Goal: Task Accomplishment & Management: Use online tool/utility

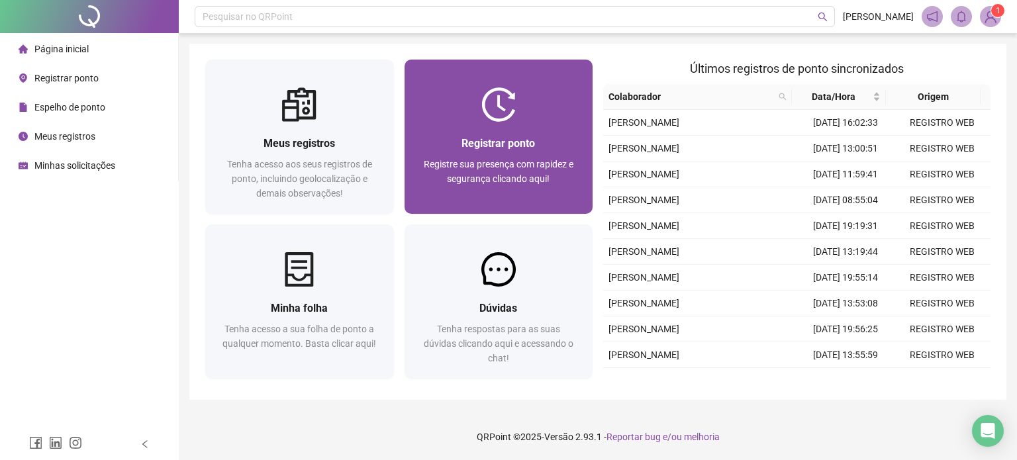
click at [498, 128] on div "Registrar ponto Registre sua presença com rapidez e segurança clicando aqui!" at bounding box center [499, 168] width 189 height 92
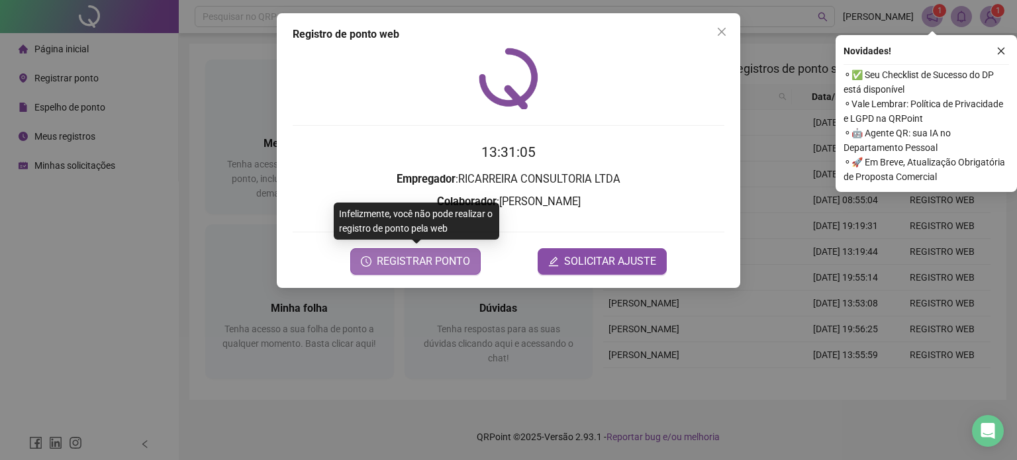
click at [395, 270] on button "REGISTRAR PONTO" at bounding box center [415, 261] width 130 height 26
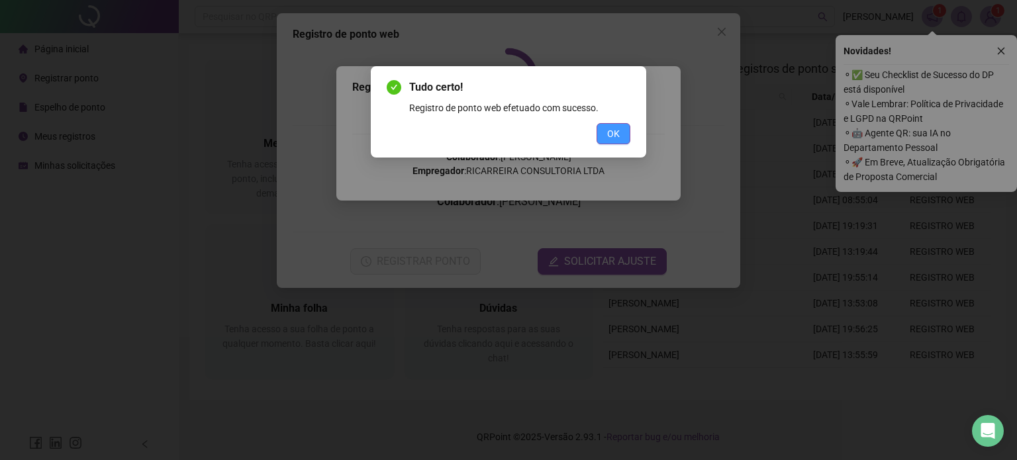
click at [607, 131] on span "OK" at bounding box center [613, 134] width 13 height 15
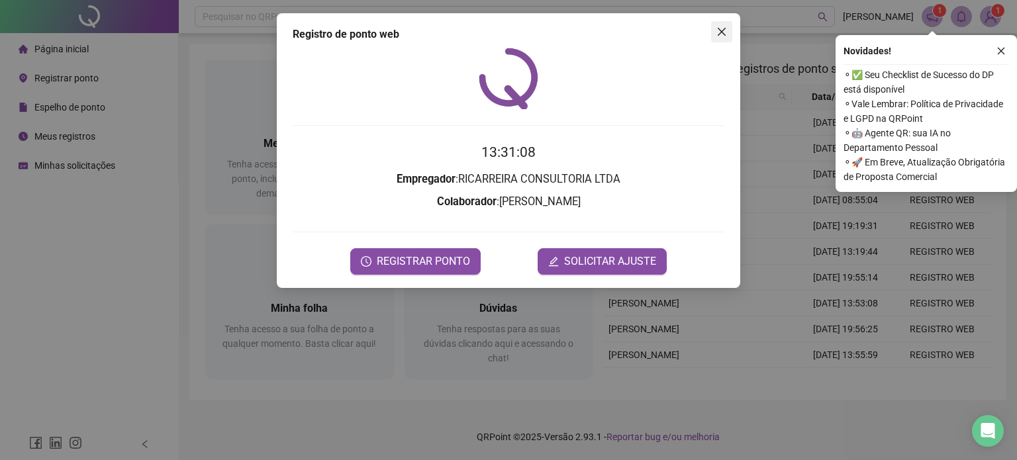
click at [728, 33] on span "Close" at bounding box center [721, 31] width 21 height 11
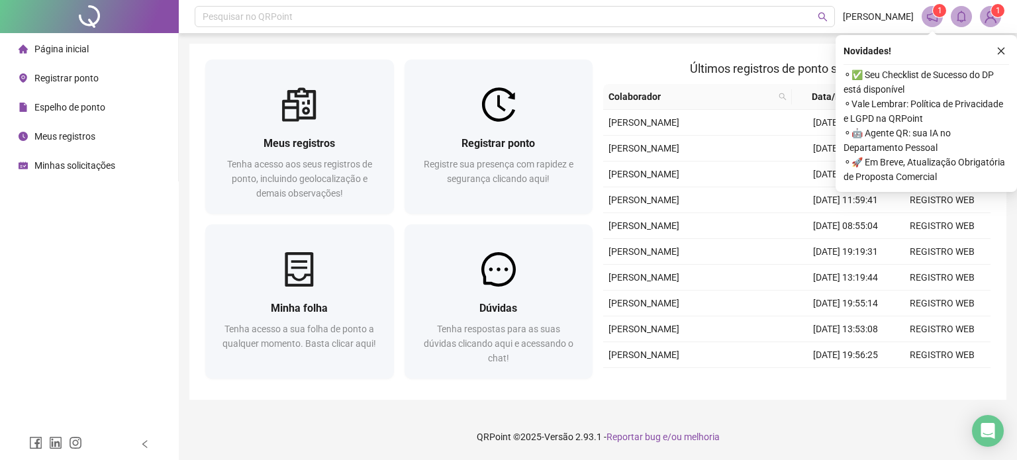
drag, startPoint x: 997, startPoint y: 53, endPoint x: 980, endPoint y: 68, distance: 22.5
click at [997, 53] on icon "close" at bounding box center [1001, 50] width 9 height 9
